Goal: Use online tool/utility: Utilize a website feature to perform a specific function

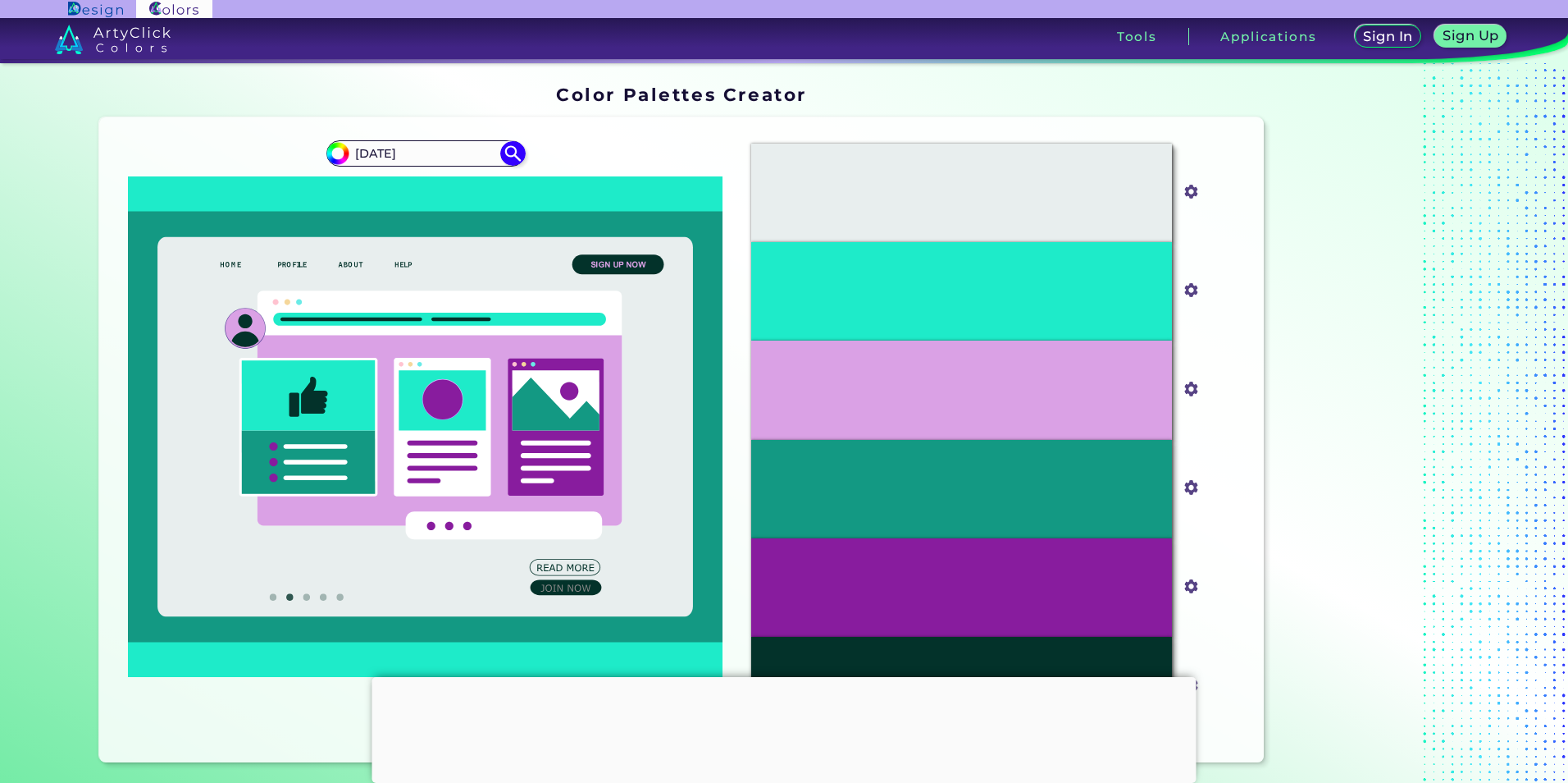
type input "[DATE]"
type input "#000000"
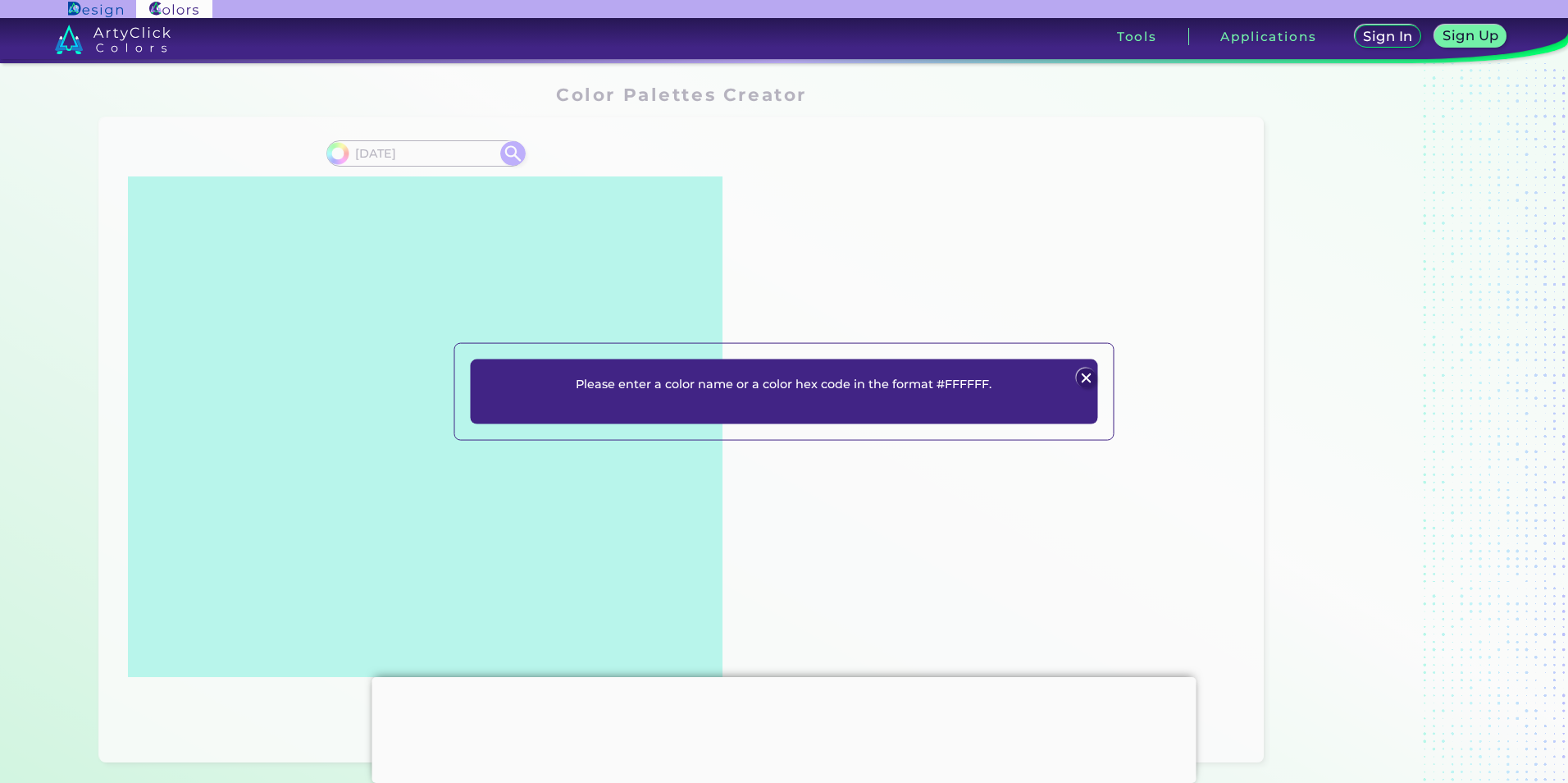
click at [1088, 382] on img at bounding box center [1086, 378] width 19 height 19
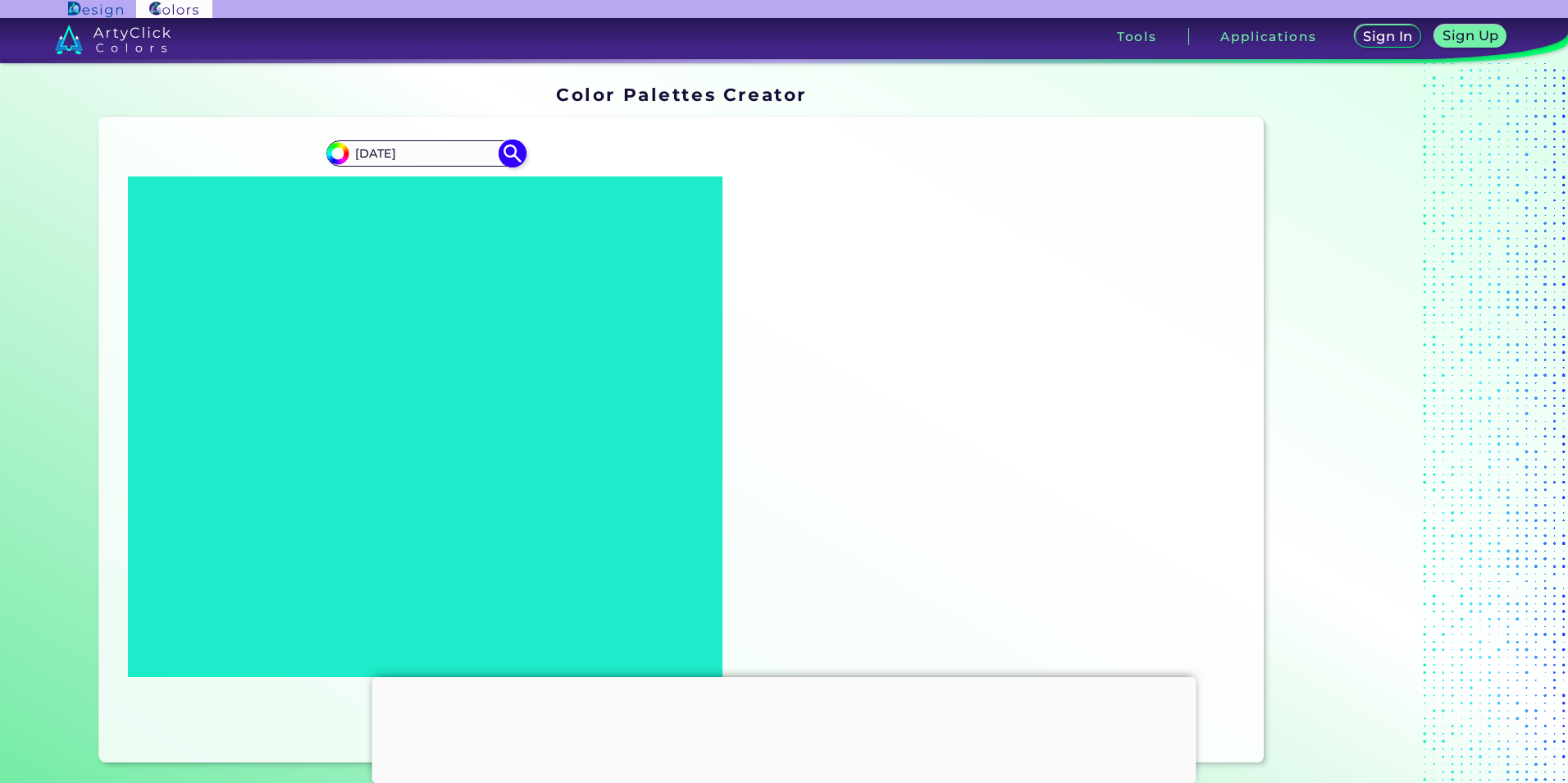
click at [351, 155] on input "[DATE]" at bounding box center [425, 152] width 152 height 22
type input "#[DATE]"
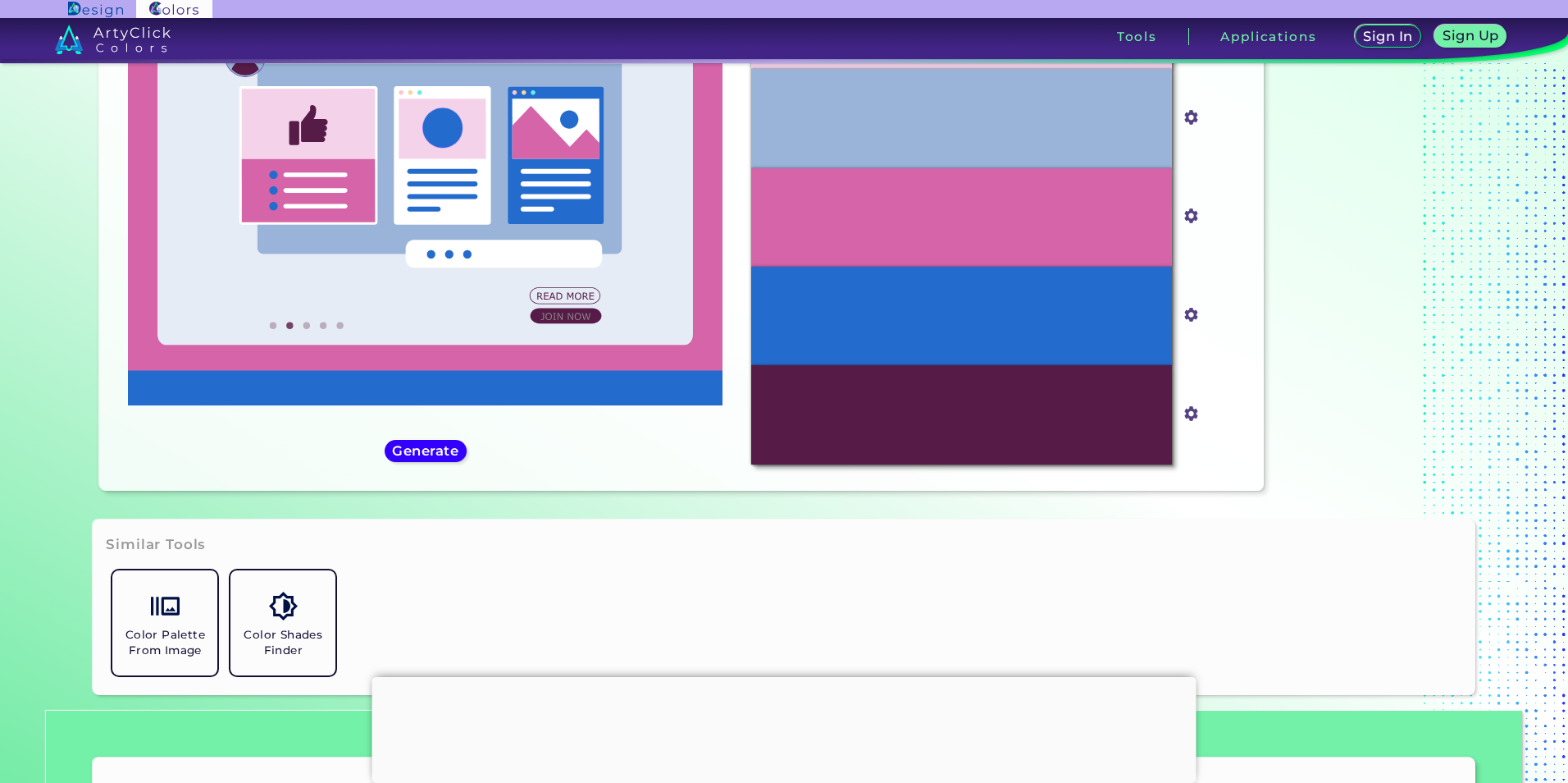
scroll to position [164, 0]
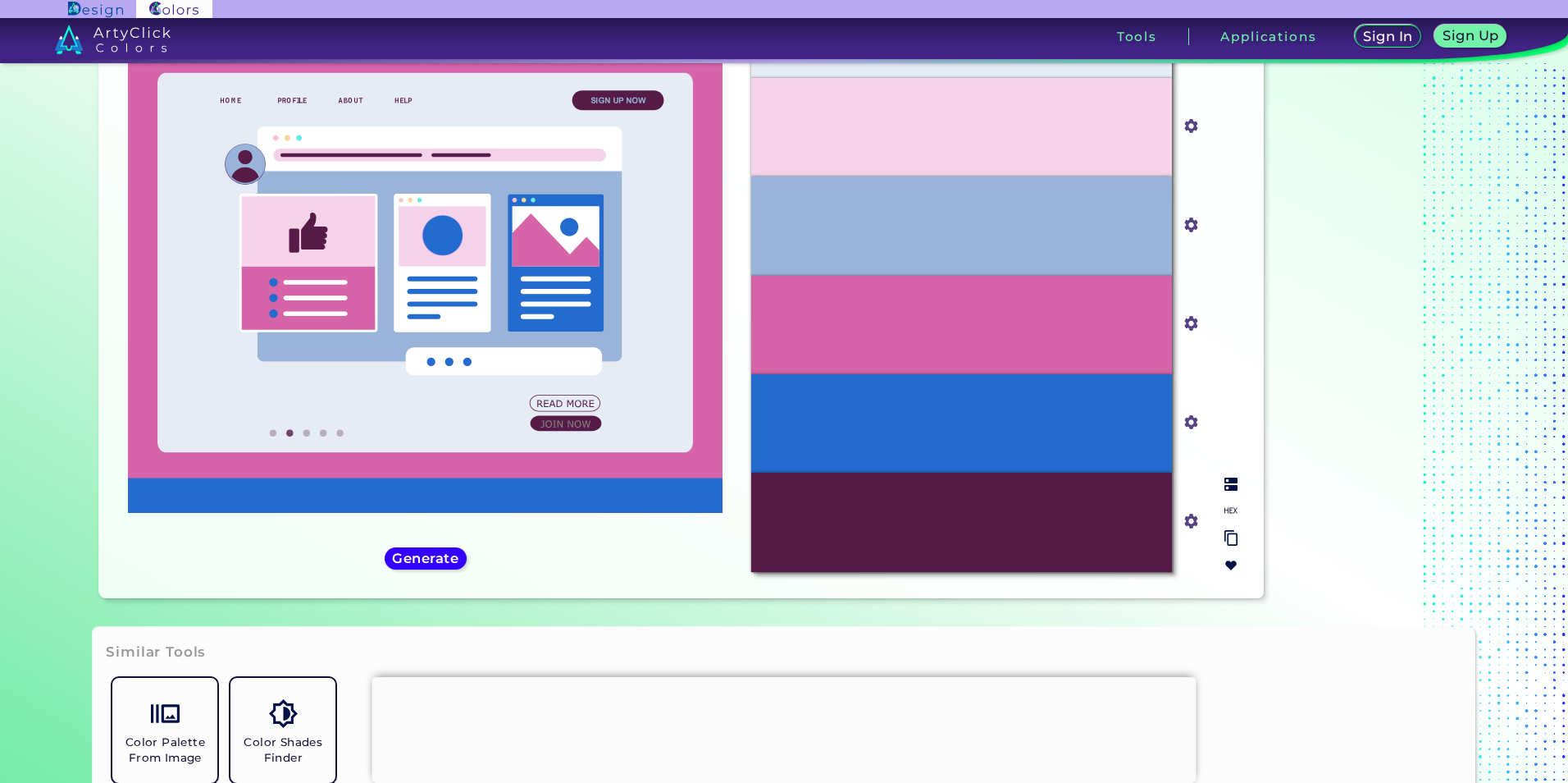
click at [1225, 509] on img at bounding box center [1231, 510] width 13 height 13
click at [1082, 548] on div "#571B47" at bounding box center [961, 522] width 420 height 98
click at [1225, 483] on img at bounding box center [1231, 483] width 13 height 13
click at [1226, 538] on img at bounding box center [1231, 538] width 13 height 16
click at [1140, 526] on div "Grape Purple" at bounding box center [961, 522] width 420 height 98
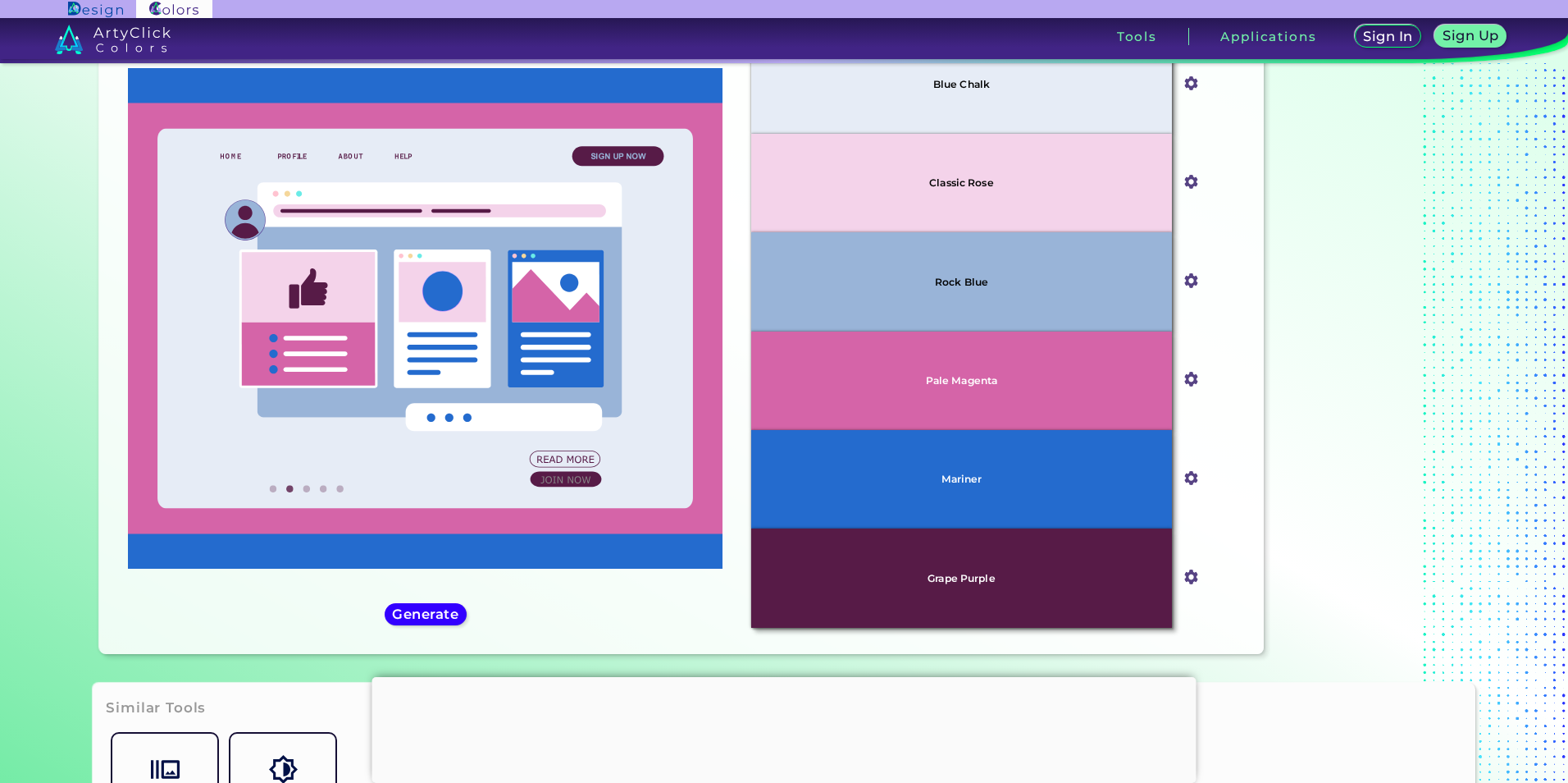
scroll to position [0, 0]
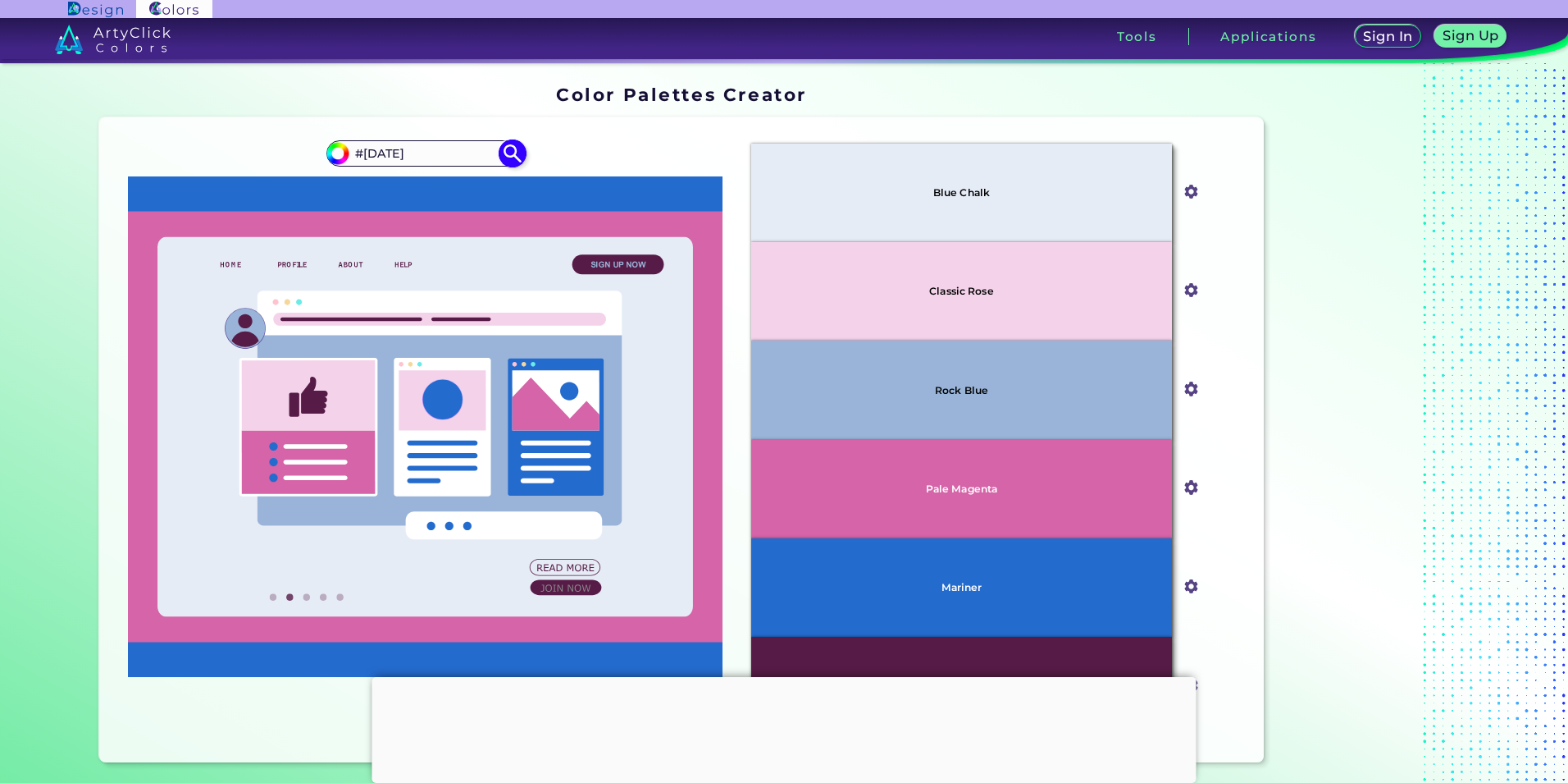
click at [423, 149] on input "#[DATE]" at bounding box center [425, 152] width 152 height 22
type input "#90a971"
click at [511, 153] on img at bounding box center [513, 152] width 29 height 29
type input "#90a971"
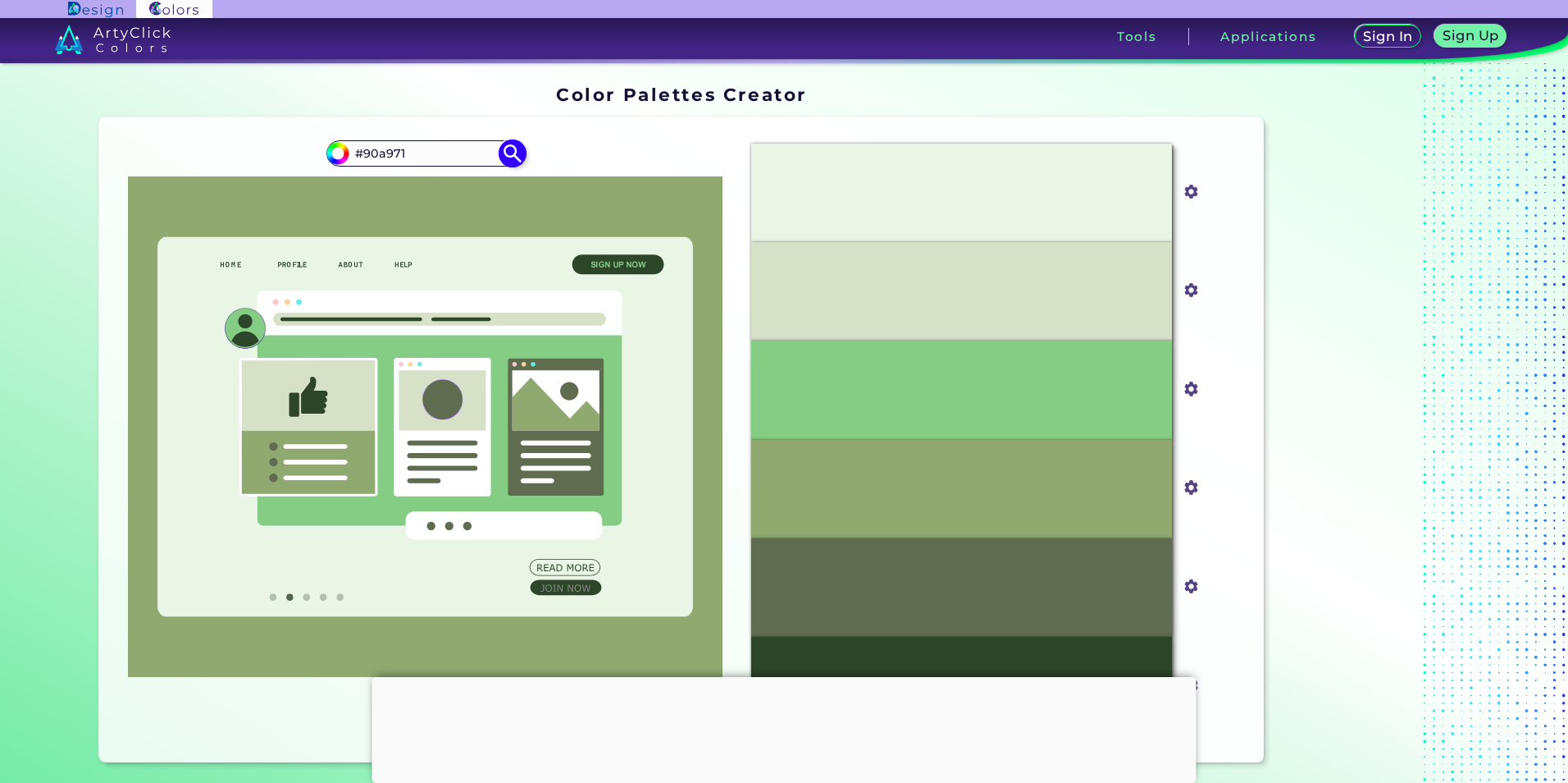
click at [511, 151] on img at bounding box center [513, 152] width 29 height 29
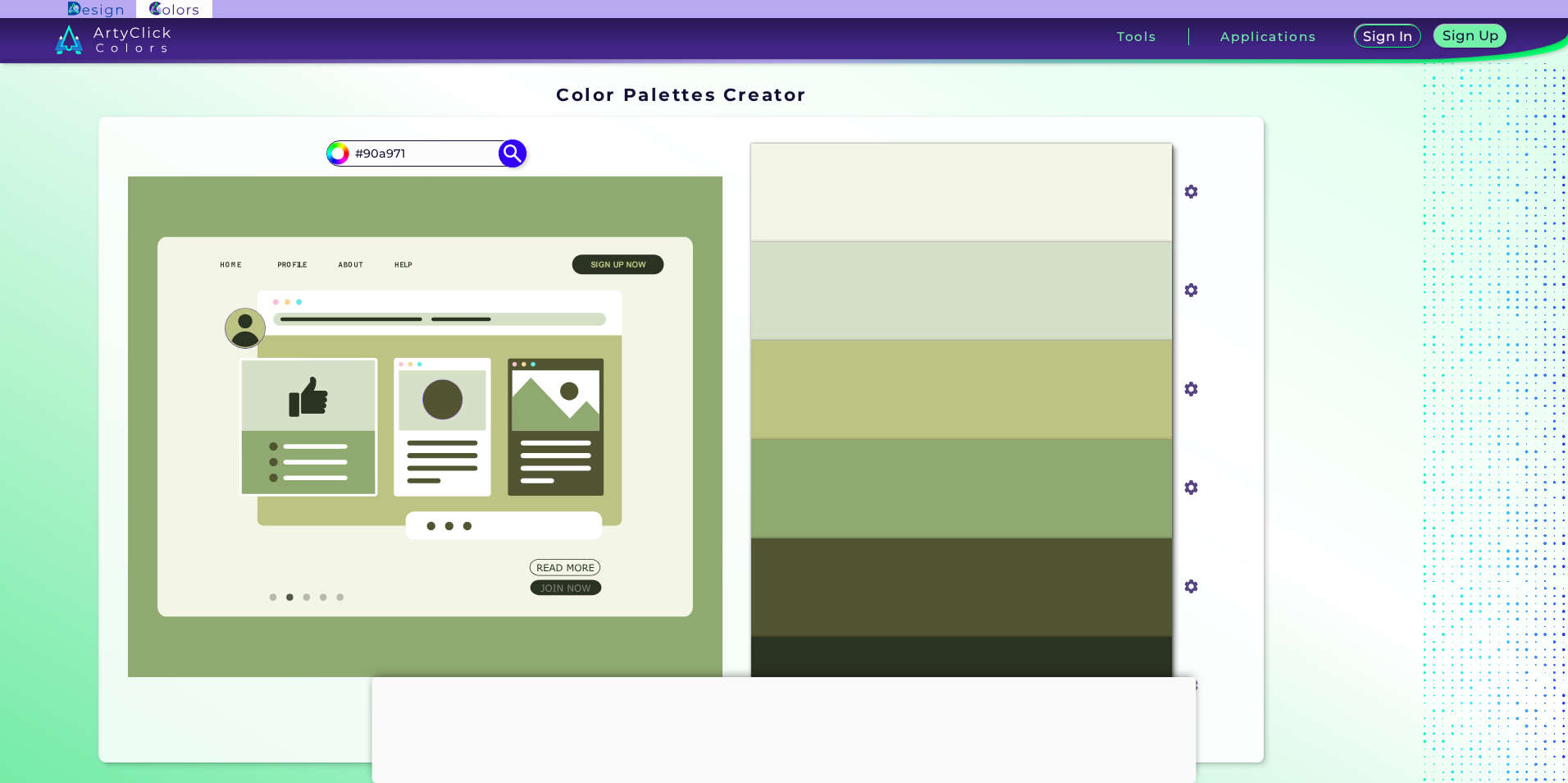
click at [511, 151] on img at bounding box center [513, 152] width 29 height 29
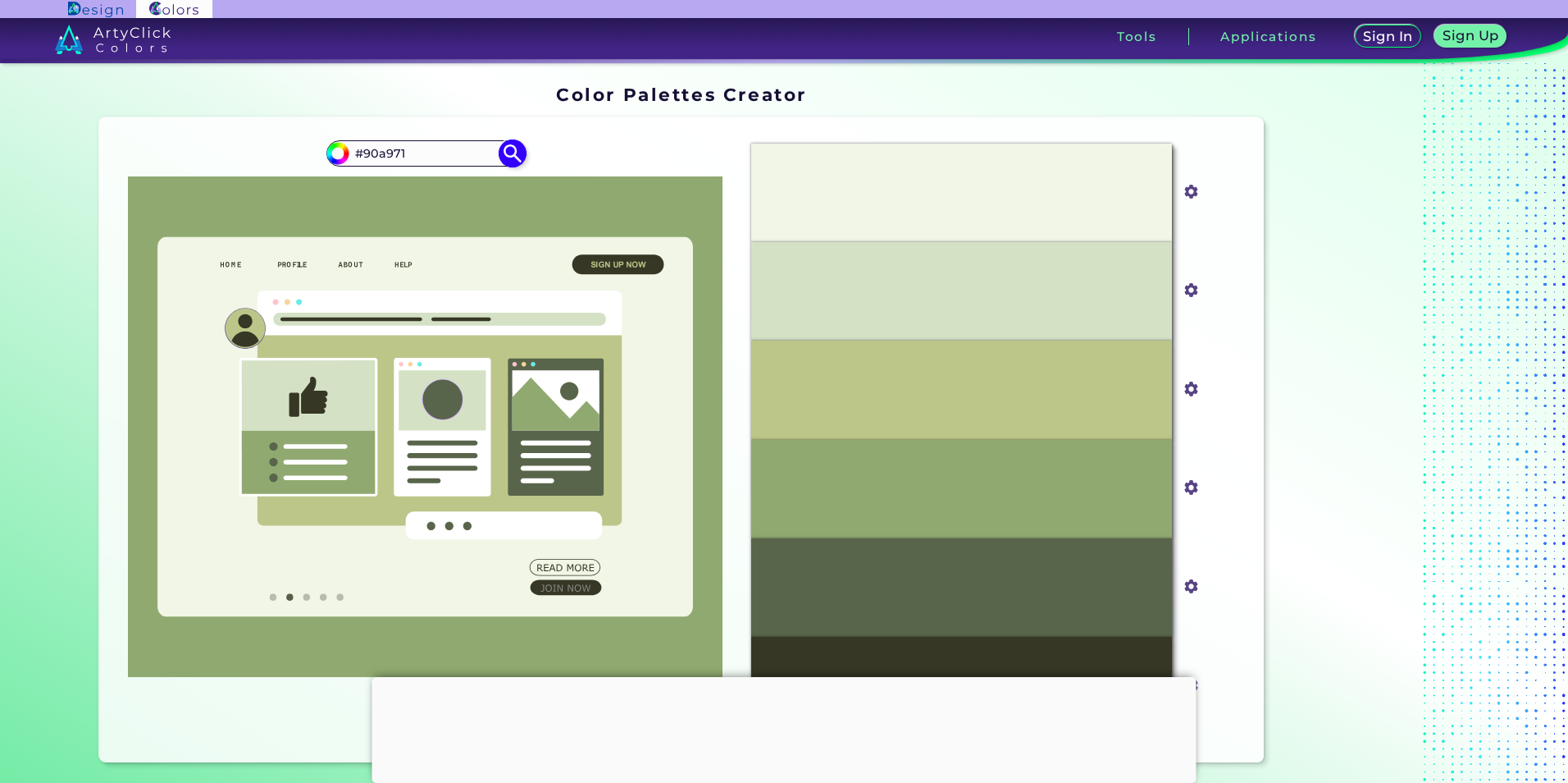
click at [511, 151] on img at bounding box center [513, 152] width 29 height 29
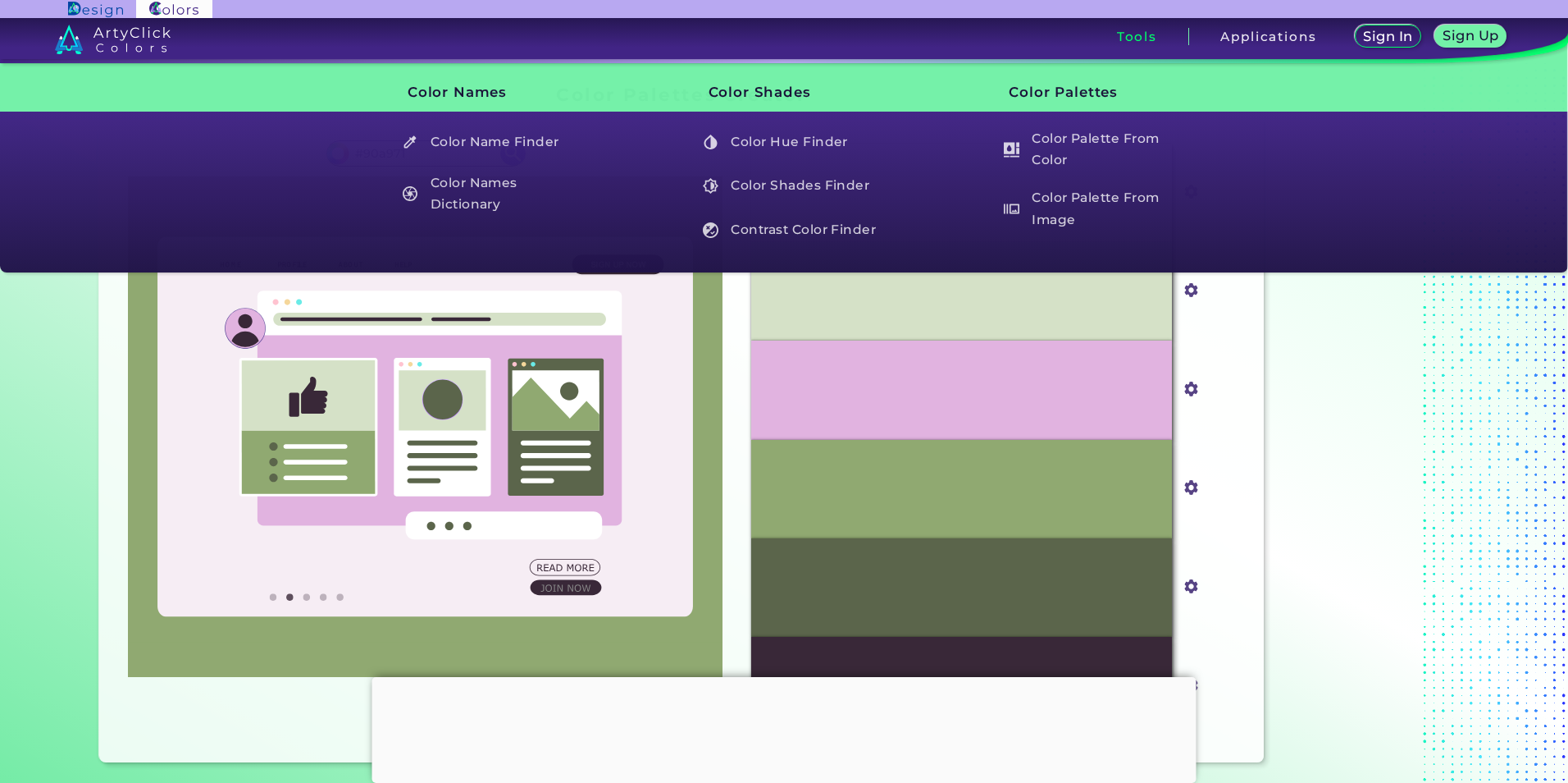
click at [1125, 39] on h3 "Tools" at bounding box center [1137, 37] width 40 height 12
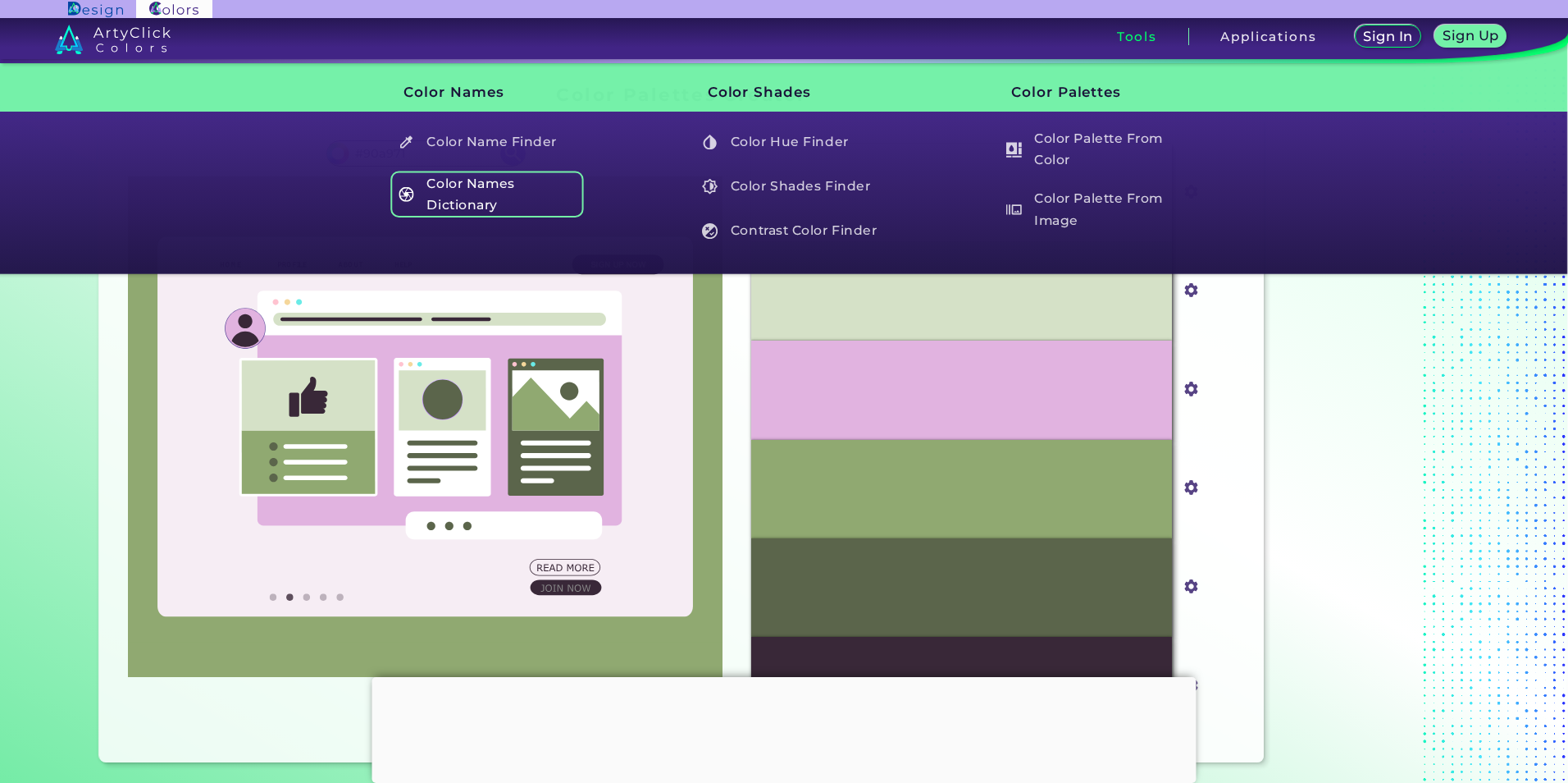
click at [510, 183] on h5 "Color Names Dictionary" at bounding box center [487, 194] width 193 height 46
